Goal: Check status: Check status

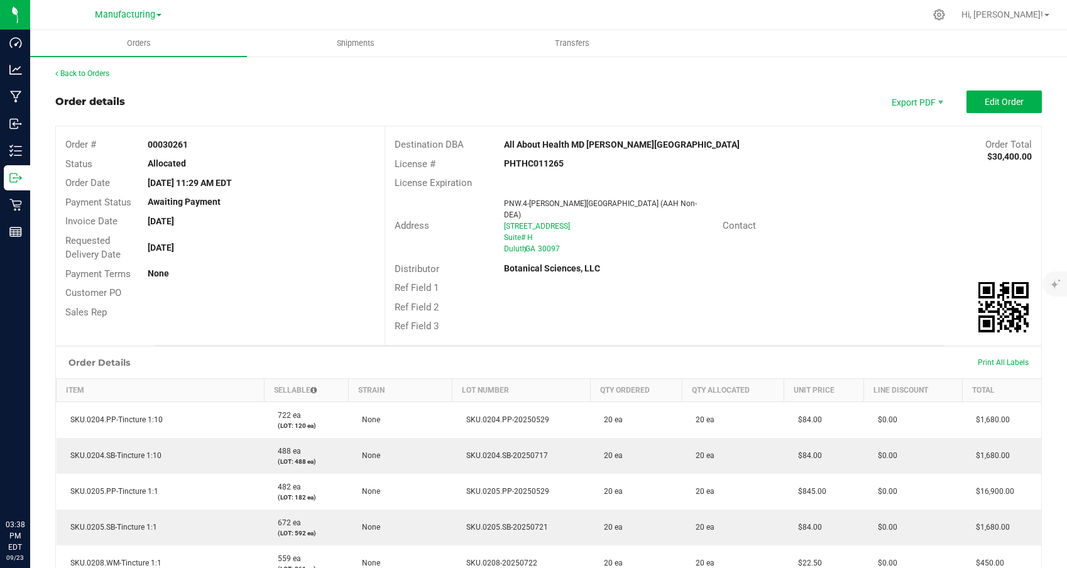
click at [131, 14] on span "Manufacturing" at bounding box center [125, 14] width 60 height 11
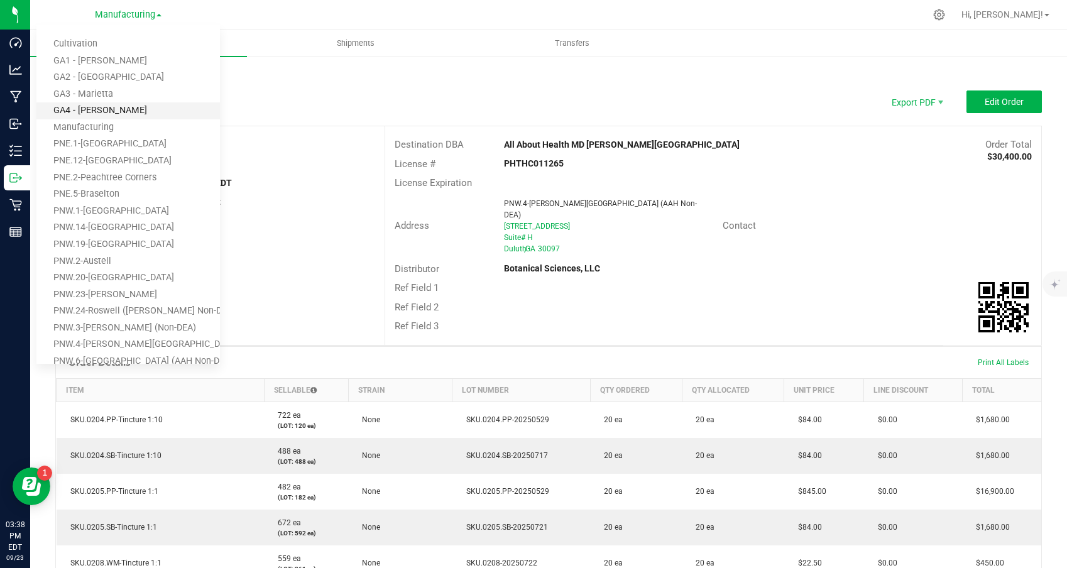
click at [82, 104] on link "GA4 - [PERSON_NAME]" at bounding box center [128, 110] width 184 height 17
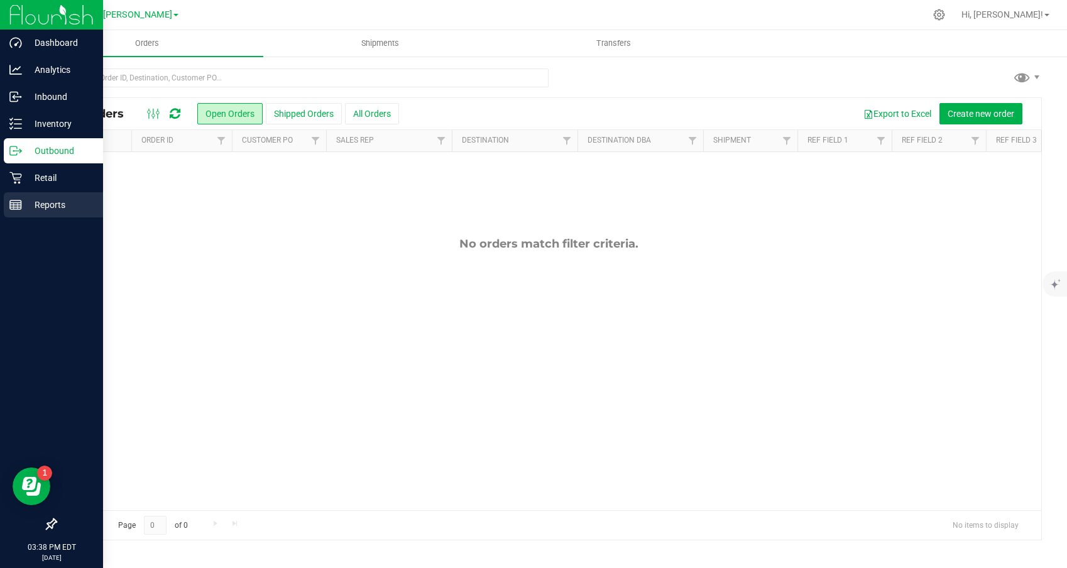
click at [33, 204] on p "Reports" at bounding box center [59, 204] width 75 height 15
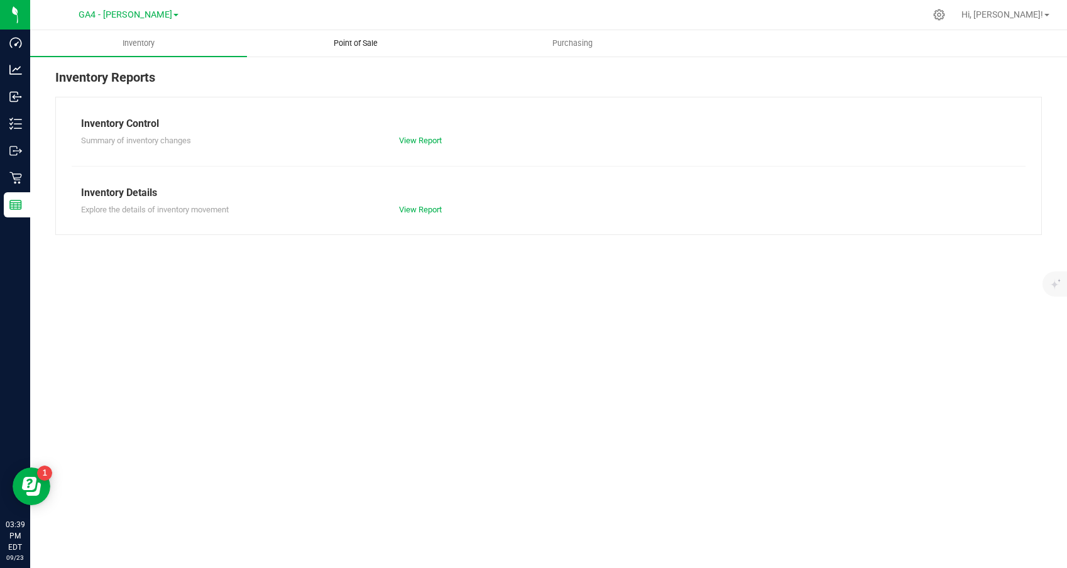
click at [360, 45] on span "Point of Sale" at bounding box center [356, 43] width 78 height 11
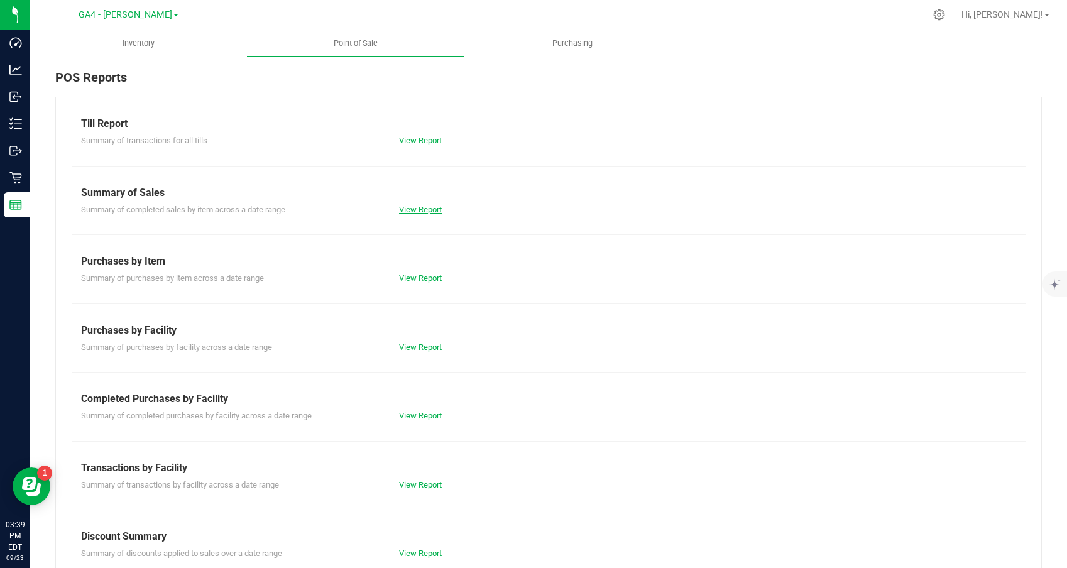
click at [422, 211] on link "View Report" at bounding box center [420, 209] width 43 height 9
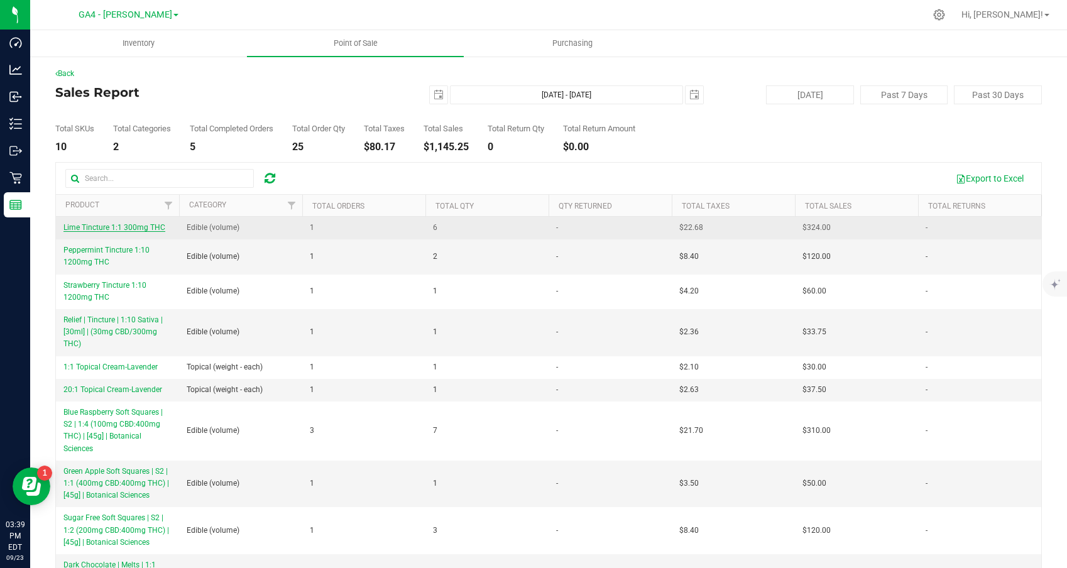
click at [110, 229] on span "Lime Tincture 1:1 300mg THC" at bounding box center [114, 227] width 102 height 9
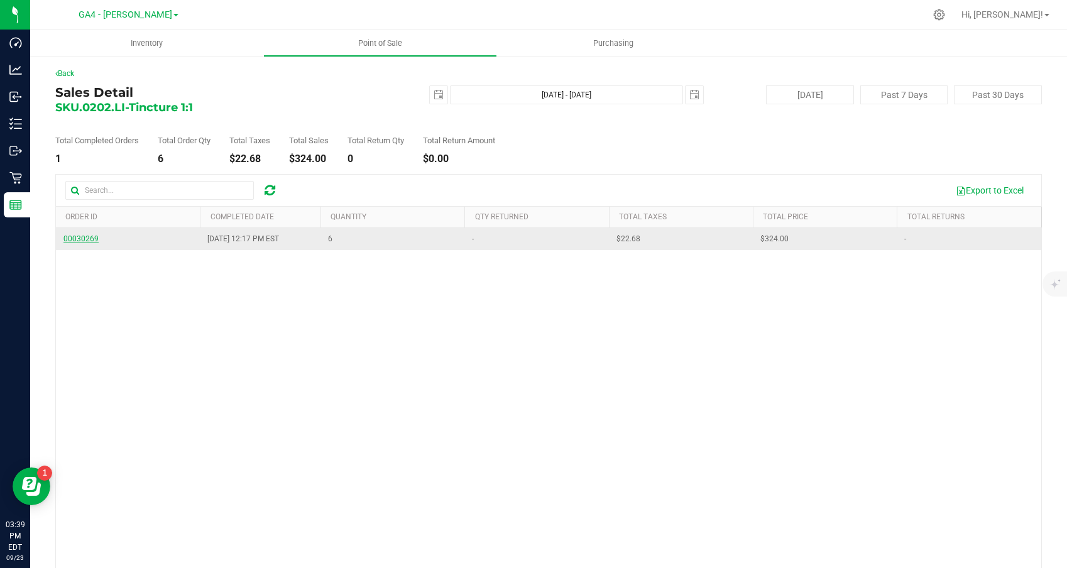
click at [67, 240] on span "00030269" at bounding box center [80, 238] width 35 height 9
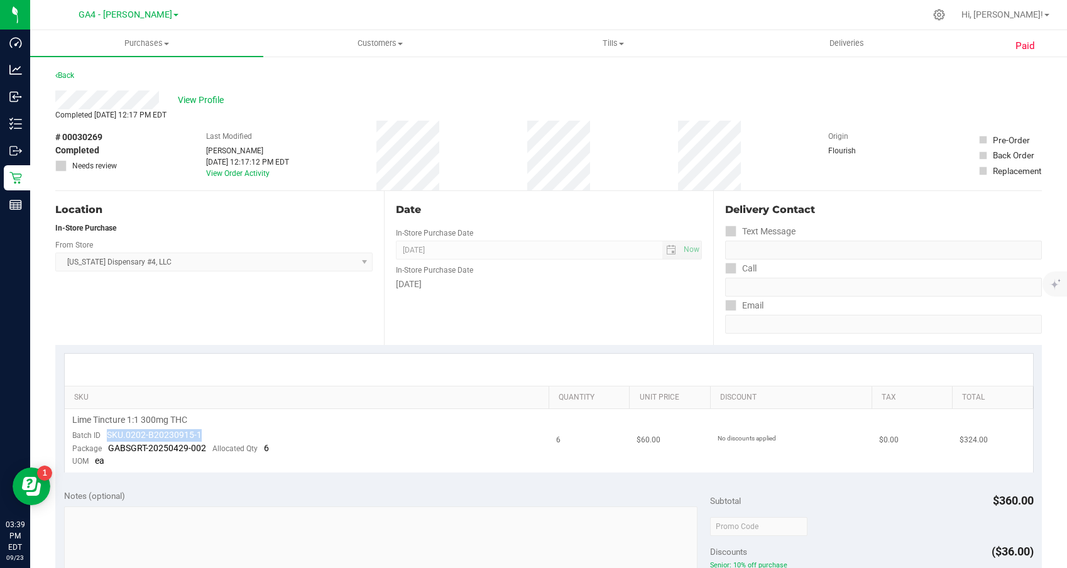
drag, startPoint x: 200, startPoint y: 435, endPoint x: 107, endPoint y: 437, distance: 93.1
click at [107, 437] on td "Lime Tincture 1:1 300mg THC Batch ID SKU.0202-B20230915-1 Package GABSGRT-20250…" at bounding box center [307, 440] width 485 height 63
copy span "SKU.0202-B20230915-1"
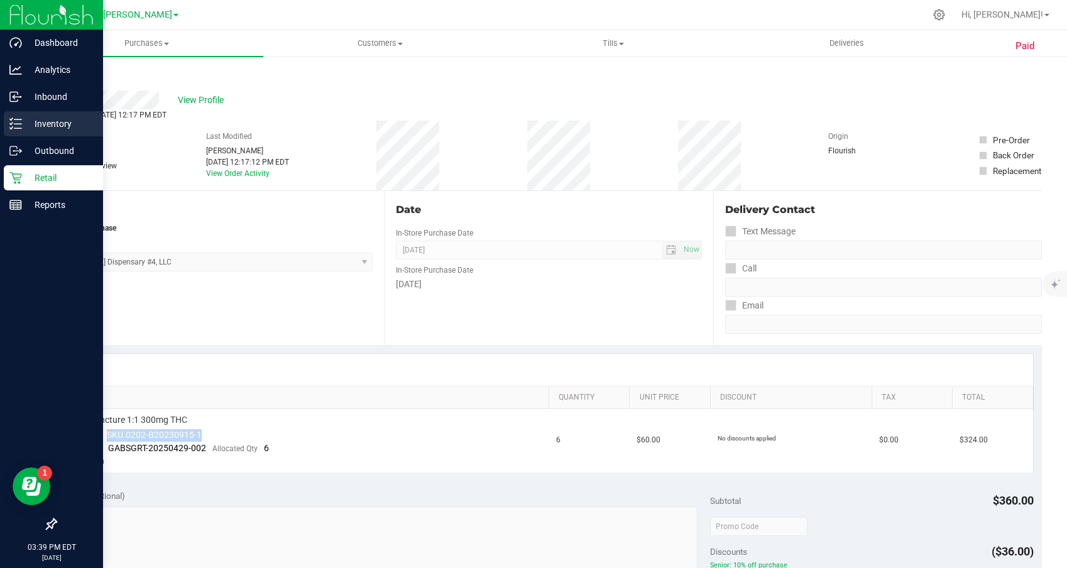
click at [43, 124] on p "Inventory" at bounding box center [59, 123] width 75 height 15
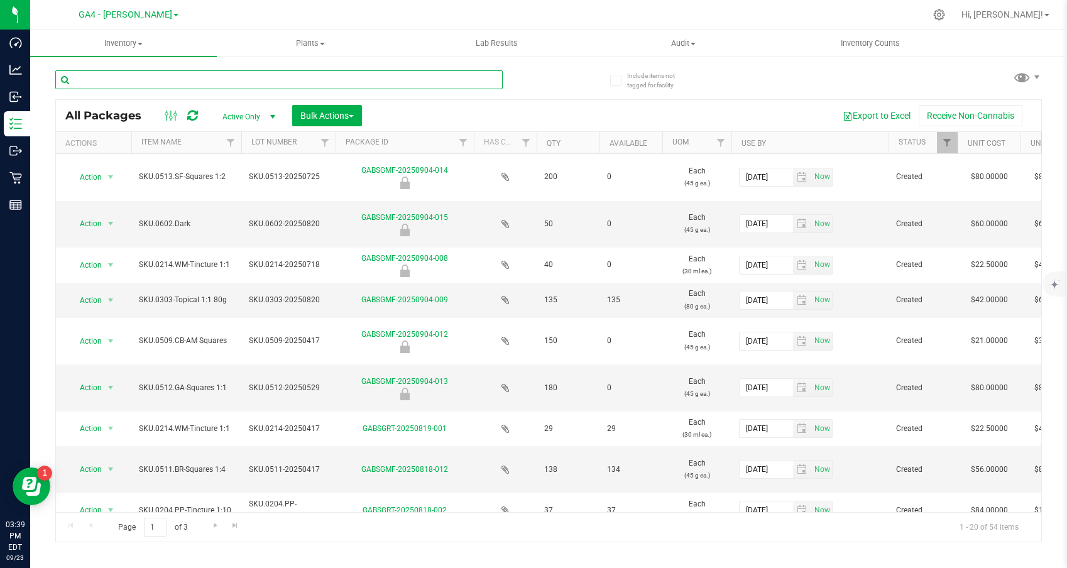
click at [145, 73] on input "text" at bounding box center [279, 79] width 448 height 19
paste input "SKU.0202-B20230915-1"
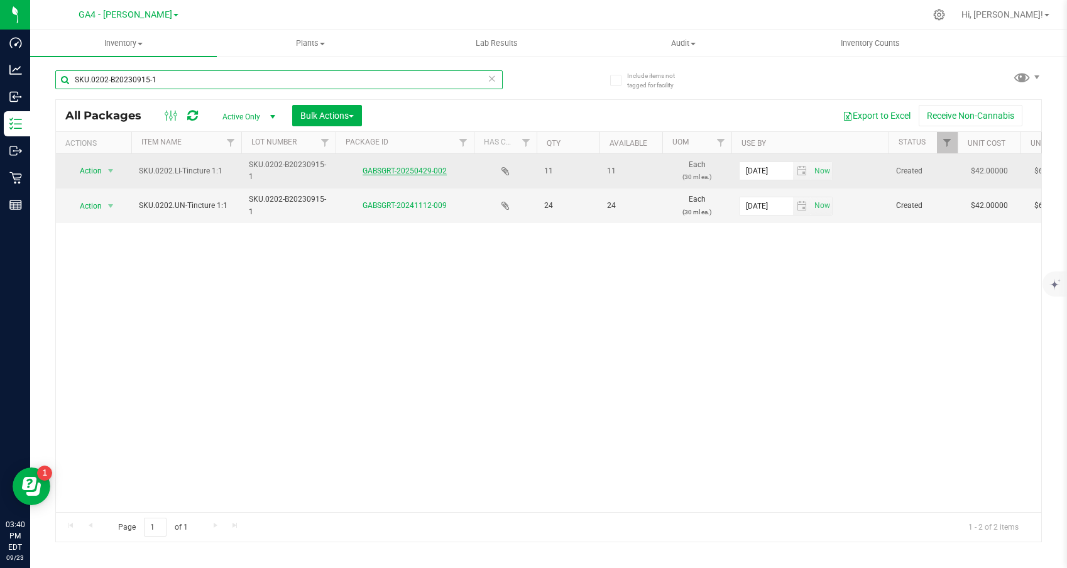
type input "SKU.0202-B20230915-1"
click at [406, 168] on link "GABSGRT-20250429-002" at bounding box center [405, 171] width 84 height 9
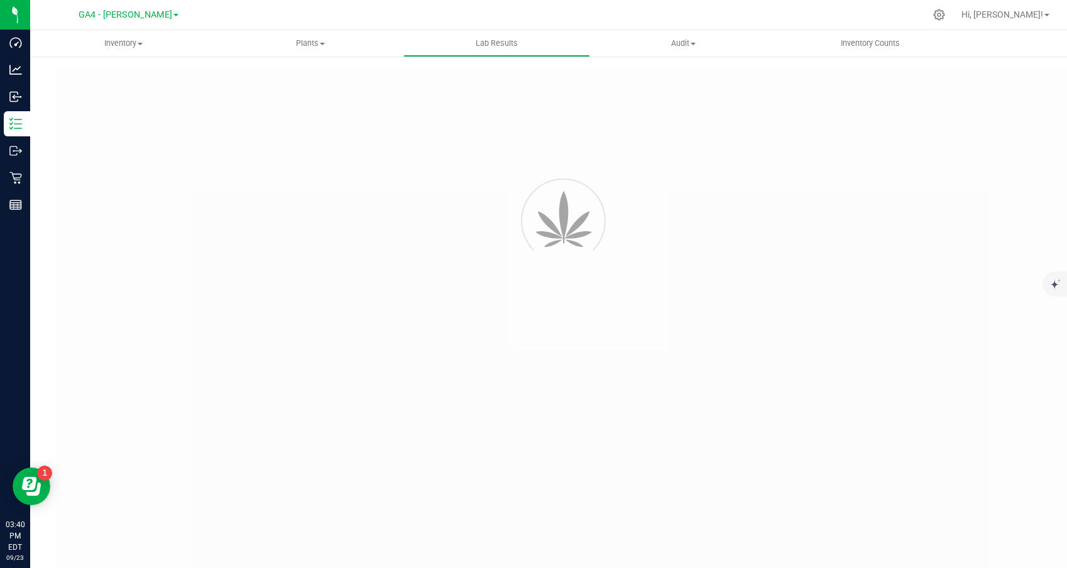
type input "GABSGMF-20240528-003"
type input "[PERSON_NAME]-101824-6903"
type input "GABSGMF-20240528-003"
type input "[DATE] 4:00 AM"
type input "[DATE]"
